Goal: Navigation & Orientation: Find specific page/section

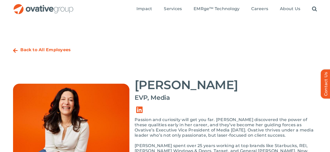
scroll to position [26, 0]
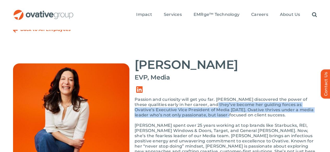
drag, startPoint x: 199, startPoint y: 88, endPoint x: 200, endPoint y: 98, distance: 10.2
click at [200, 98] on p "Passion and curiosity will get you far. [PERSON_NAME] discovered the power of t…" at bounding box center [225, 107] width 182 height 21
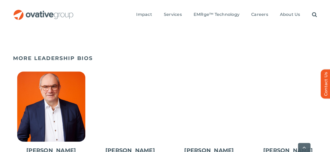
scroll to position [261, 0]
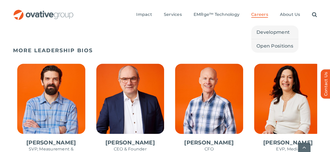
click at [262, 12] on span "Careers" at bounding box center [259, 14] width 17 height 5
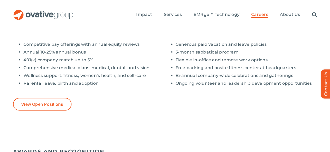
scroll to position [443, 0]
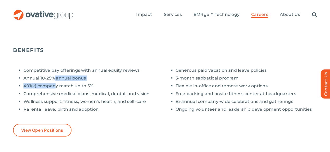
drag, startPoint x: 50, startPoint y: 41, endPoint x: 50, endPoint y: 49, distance: 8.1
click at [50, 68] on ul "Competitive pay offerings with annual equity reviews Annual 10-25% annual bonus…" at bounding box center [89, 90] width 152 height 44
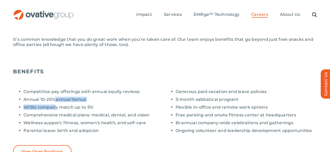
scroll to position [391, 0]
